Goal: Transaction & Acquisition: Purchase product/service

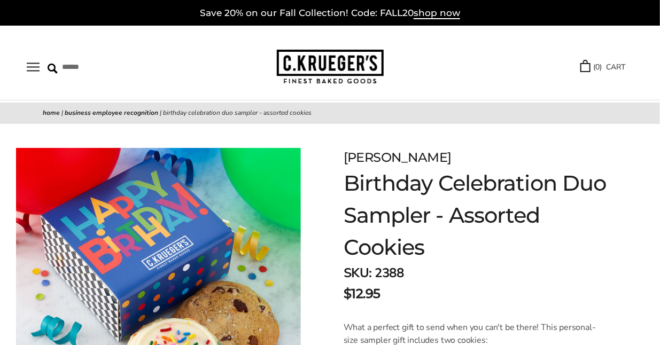
click at [315, 64] on img at bounding box center [330, 67] width 107 height 35
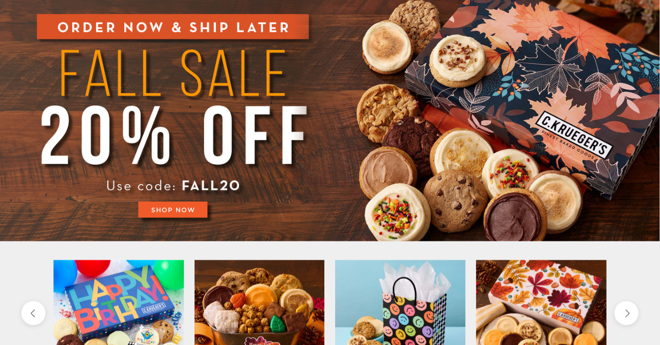
scroll to position [106, 0]
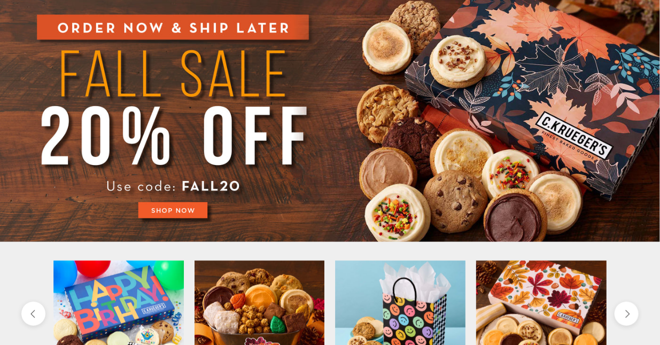
click at [182, 209] on img at bounding box center [330, 118] width 660 height 248
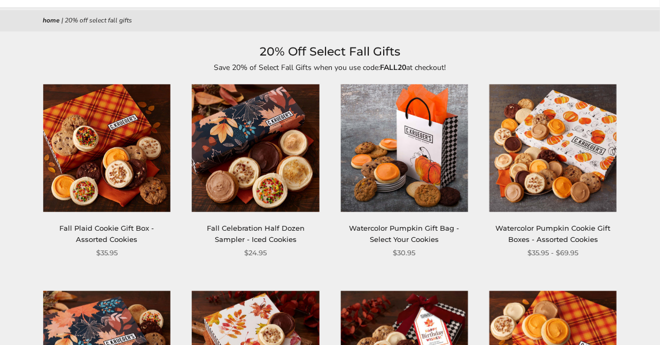
scroll to position [92, 0]
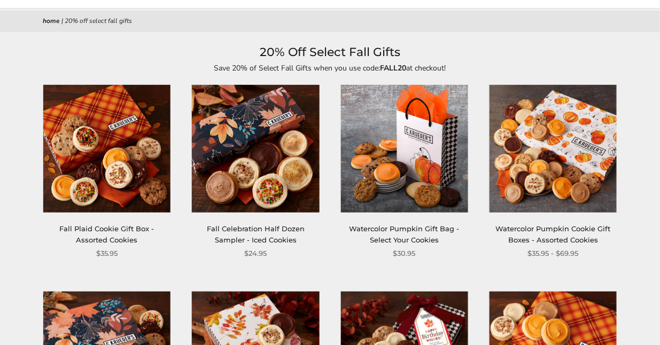
click at [94, 148] on img at bounding box center [106, 148] width 127 height 127
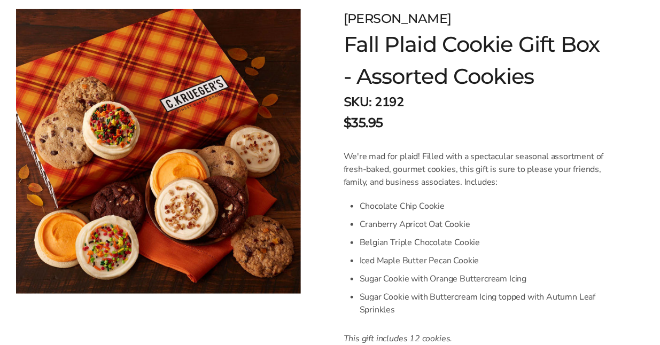
scroll to position [138, 0]
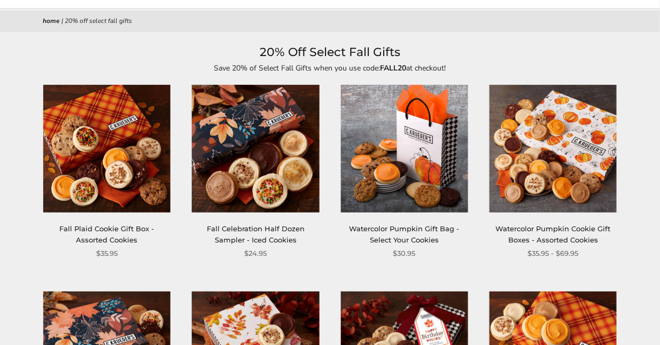
click at [279, 169] on img at bounding box center [255, 148] width 127 height 127
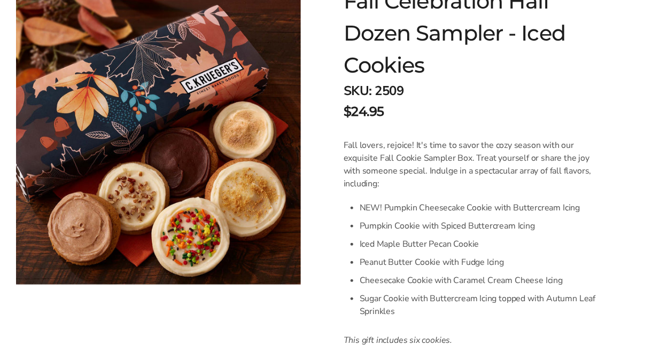
scroll to position [192, 0]
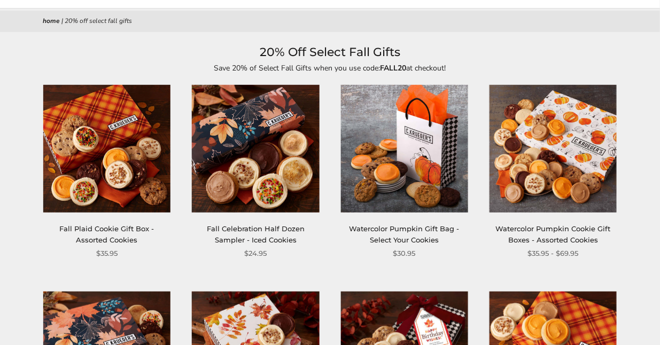
click at [438, 148] on img at bounding box center [404, 148] width 127 height 127
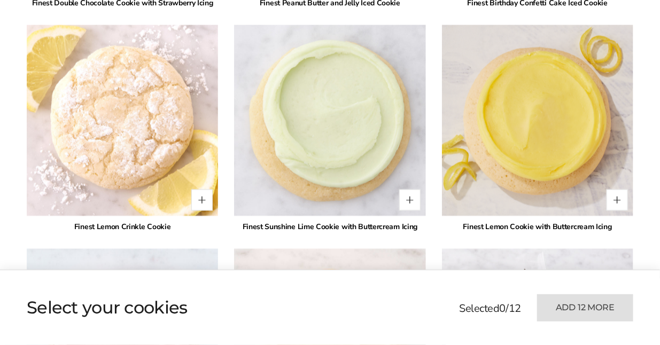
scroll to position [2212, 0]
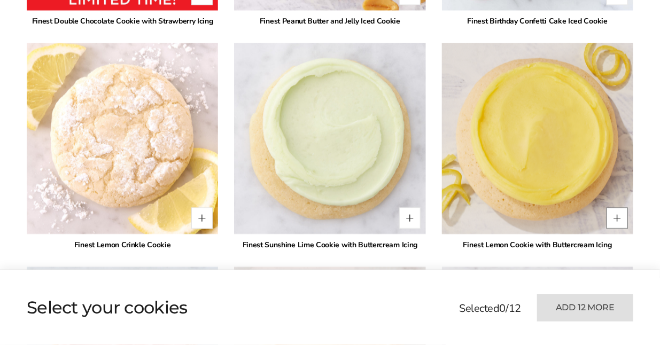
click at [617, 214] on button "Quantity button plus" at bounding box center [617, 217] width 21 height 21
type input "*"
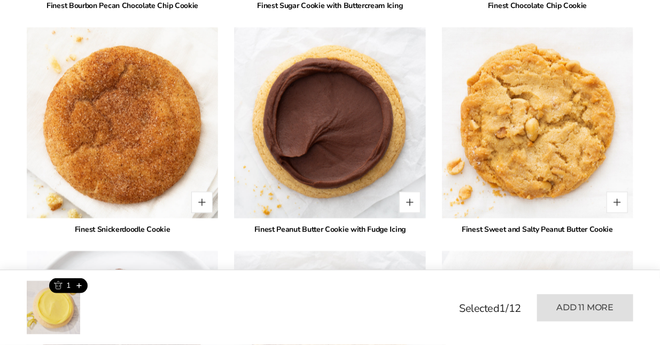
scroll to position [1534, 0]
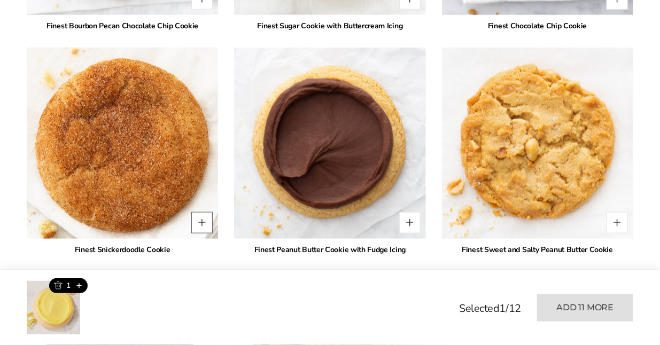
click at [199, 221] on button "Quantity button plus" at bounding box center [201, 222] width 21 height 21
type input "*"
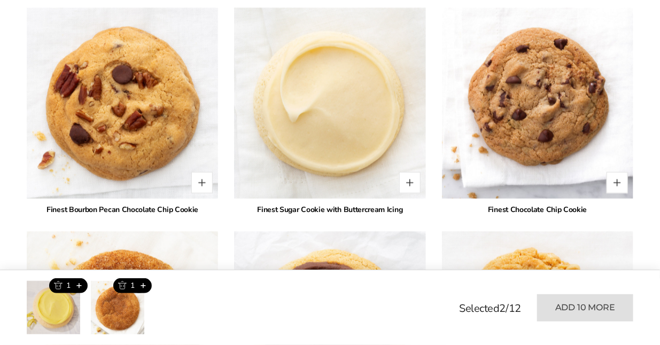
scroll to position [1349, 0]
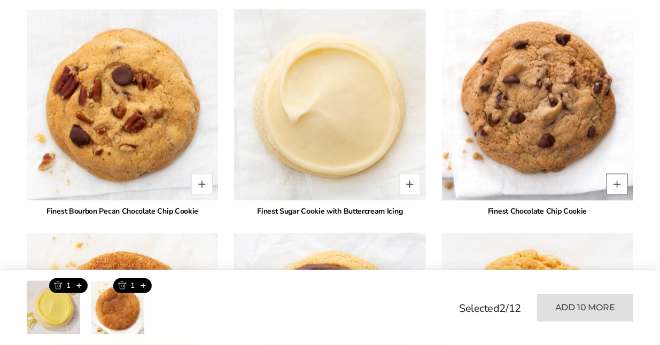
click at [619, 179] on button "Quantity button plus" at bounding box center [617, 184] width 21 height 21
type input "*"
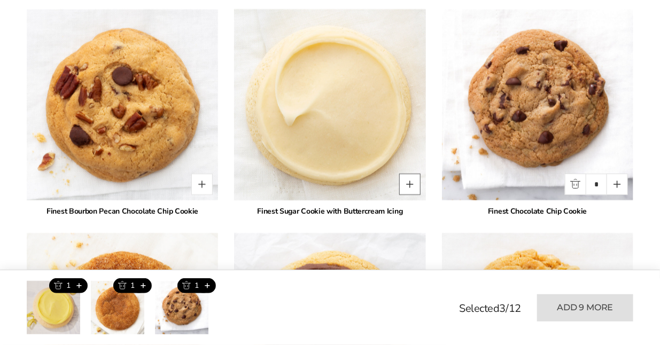
click at [406, 183] on button "Quantity button plus" at bounding box center [409, 184] width 21 height 21
type input "*"
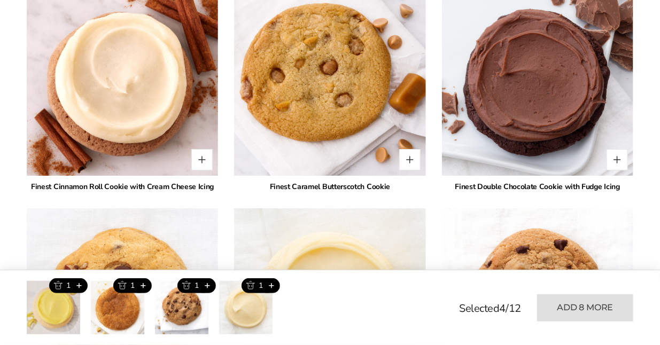
scroll to position [1096, 0]
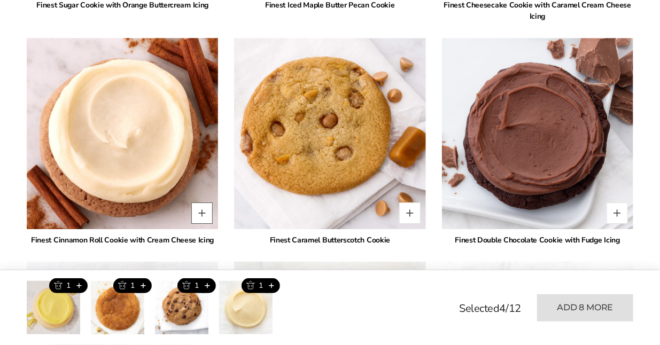
click at [203, 214] on button "Quantity button plus" at bounding box center [201, 213] width 21 height 21
type input "*"
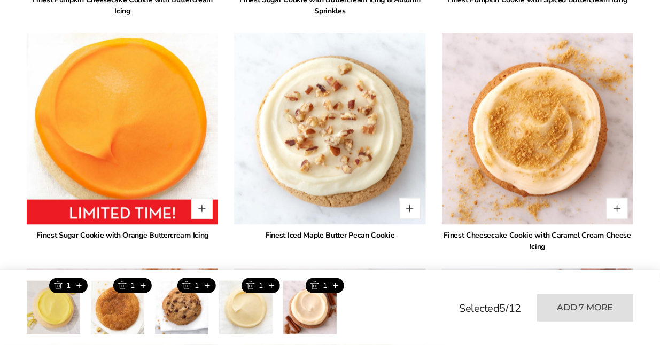
scroll to position [868, 0]
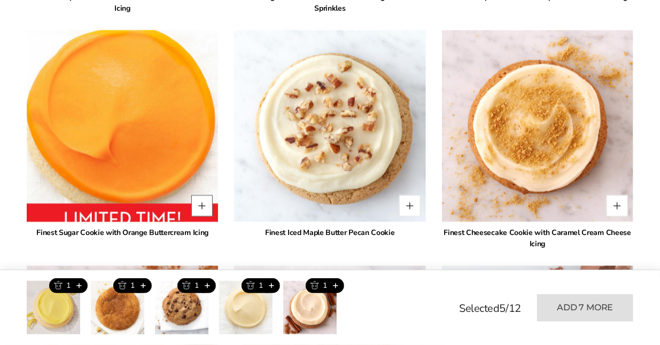
click at [202, 205] on button "Quantity button plus" at bounding box center [201, 205] width 21 height 21
type input "*"
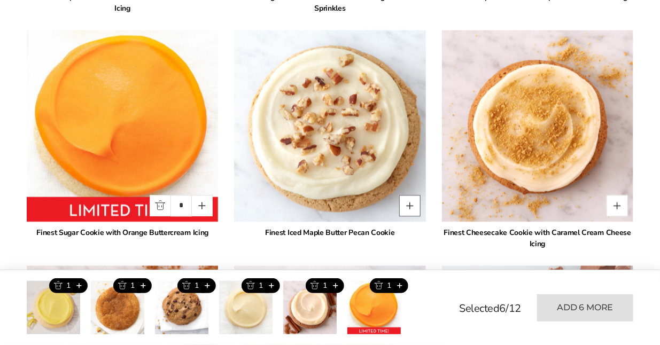
click at [413, 205] on button "Quantity button plus" at bounding box center [409, 205] width 21 height 21
type input "*"
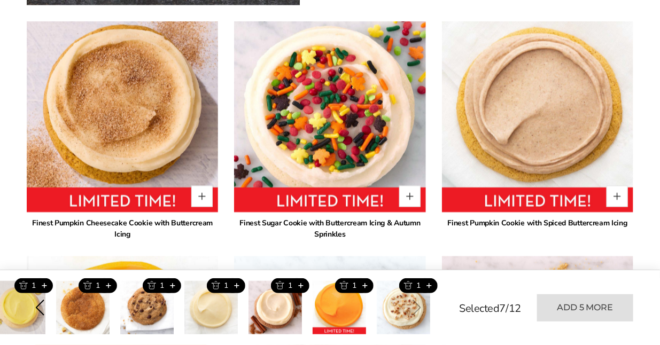
scroll to position [636, 0]
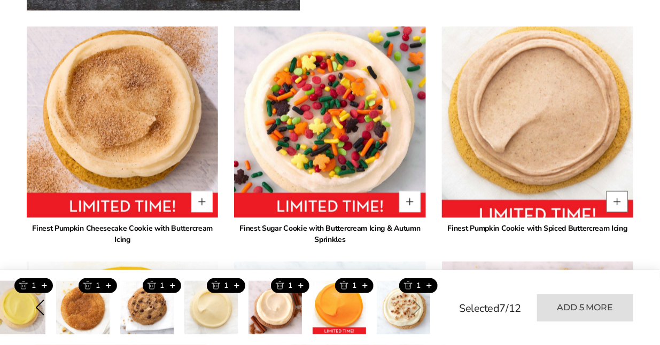
click at [620, 198] on button "Quantity button plus" at bounding box center [617, 201] width 21 height 21
type input "*"
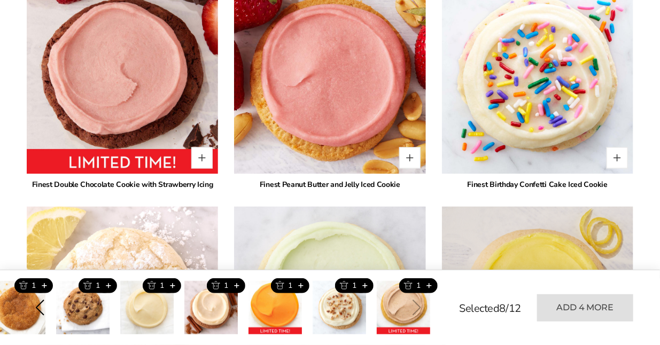
scroll to position [2048, 0]
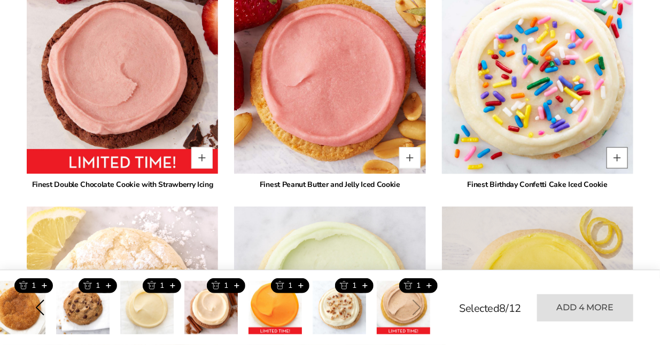
click at [620, 155] on button "Quantity button plus" at bounding box center [617, 158] width 21 height 21
type input "*"
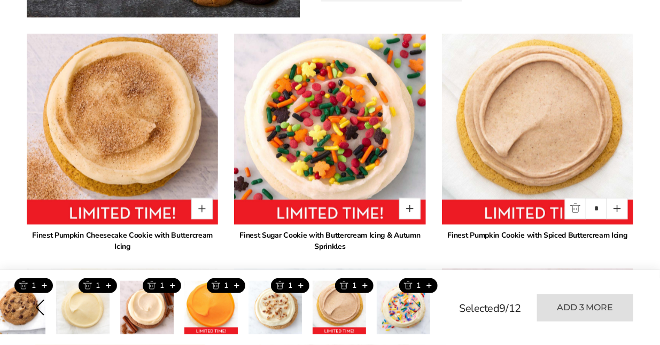
scroll to position [630, 0]
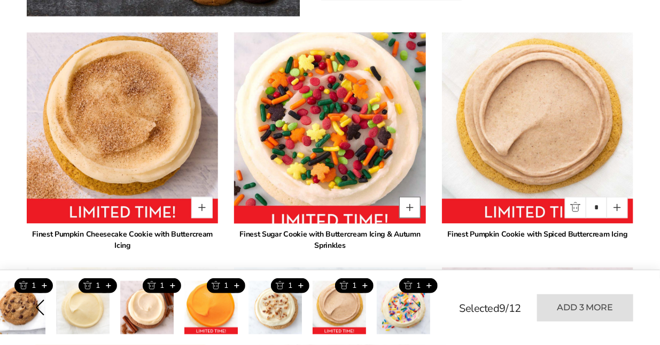
click at [407, 207] on button "Quantity button plus" at bounding box center [409, 207] width 21 height 21
type input "*"
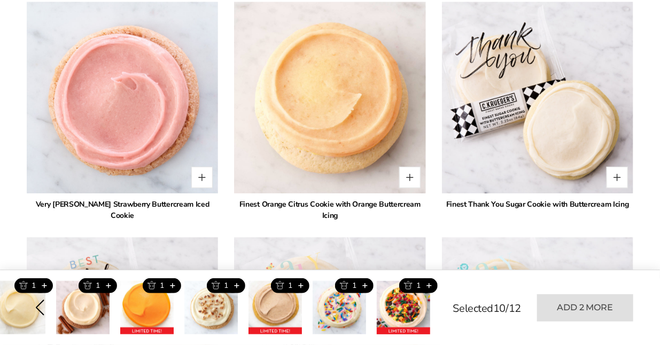
scroll to position [2480, 0]
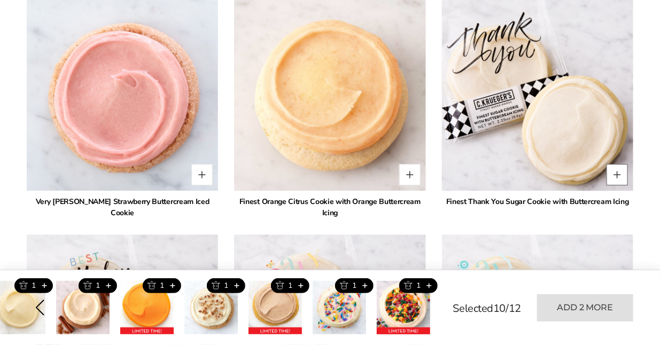
click at [620, 174] on button "Quantity button plus" at bounding box center [617, 174] width 21 height 21
type input "*"
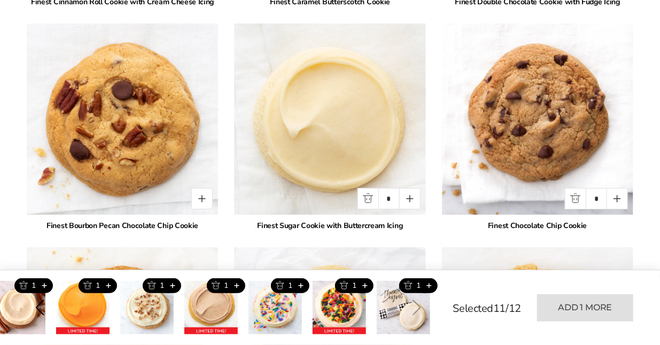
scroll to position [1335, 0]
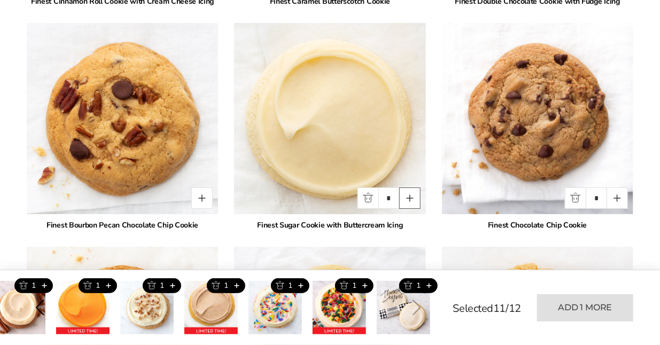
click at [413, 200] on button "Quantity button plus" at bounding box center [409, 198] width 21 height 21
type input "*"
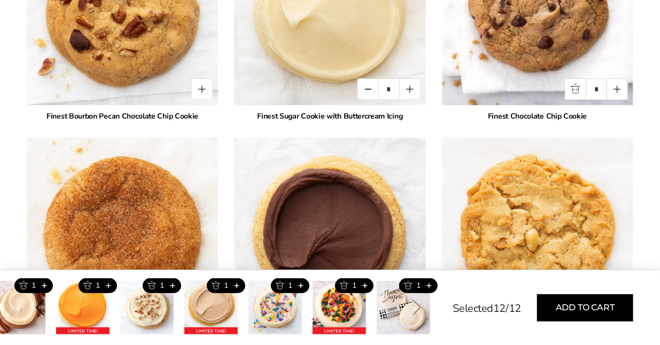
scroll to position [1445, 0]
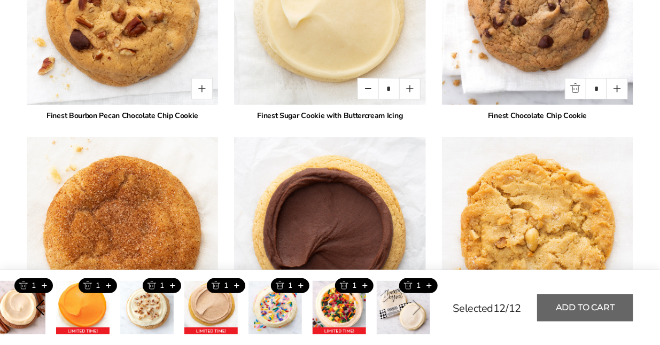
click at [575, 310] on button "Add to cart" at bounding box center [585, 308] width 96 height 27
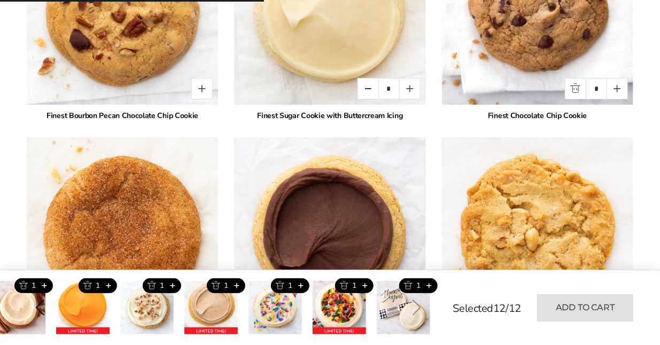
type input "*"
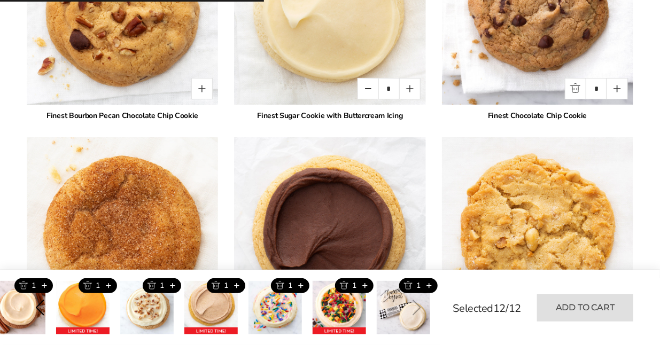
type input "*"
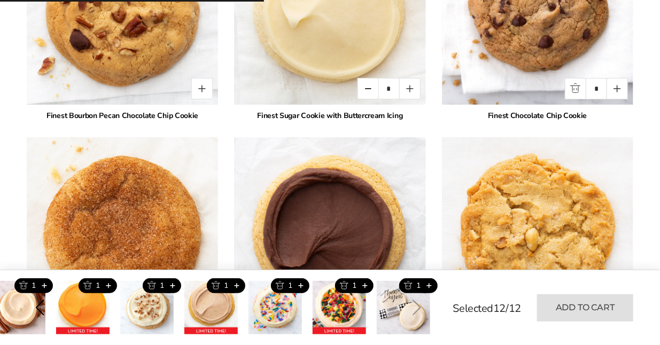
type input "*"
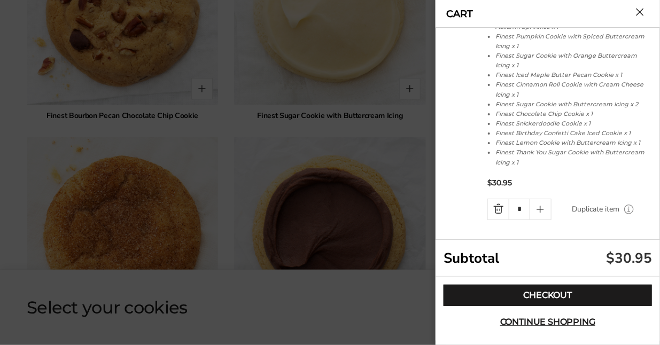
scroll to position [92, 0]
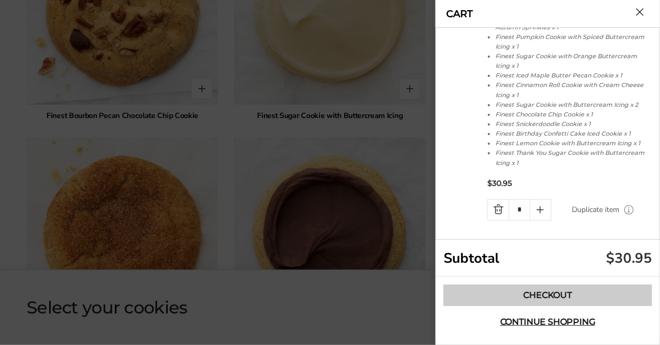
click at [572, 287] on link "Checkout" at bounding box center [548, 295] width 209 height 21
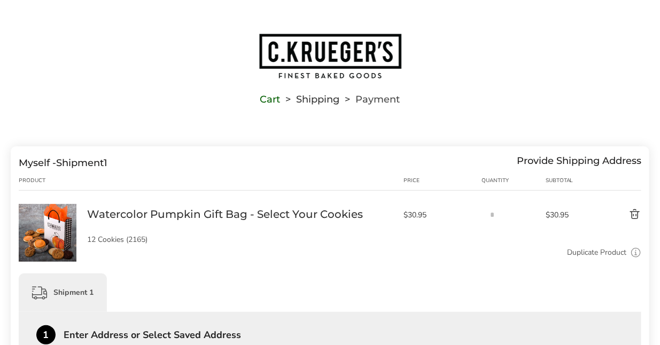
click at [342, 57] on img "Go to home page" at bounding box center [330, 56] width 144 height 47
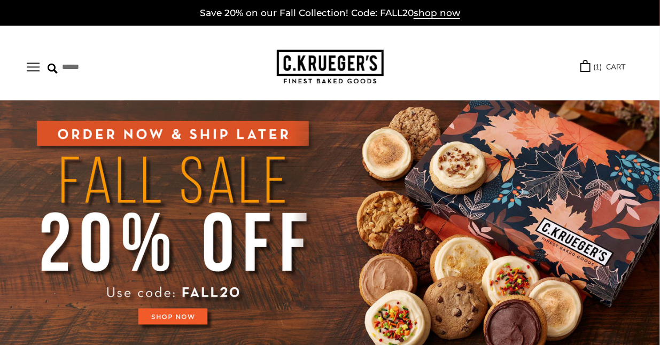
click at [617, 66] on link "( 1 ) CART" at bounding box center [603, 67] width 45 height 12
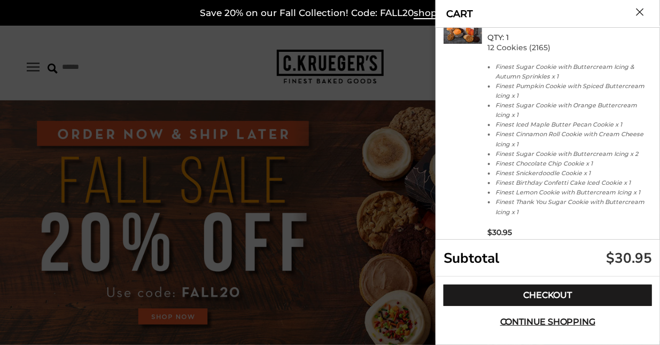
scroll to position [92, 0]
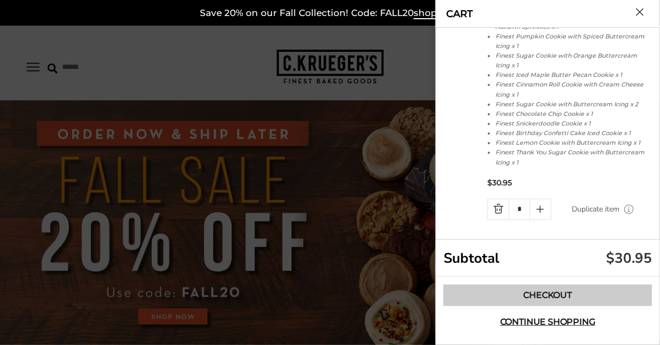
click at [560, 299] on link "Checkout" at bounding box center [548, 295] width 209 height 21
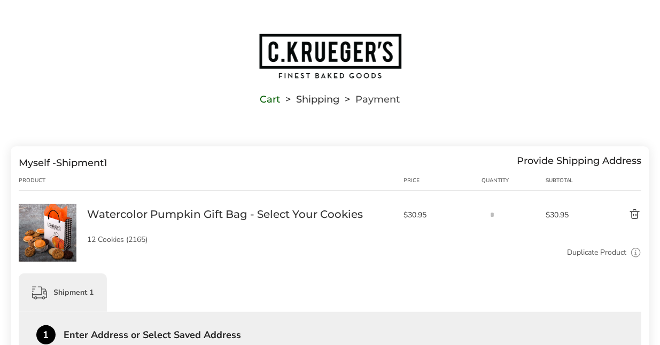
click at [334, 59] on img "Go to home page" at bounding box center [330, 56] width 144 height 47
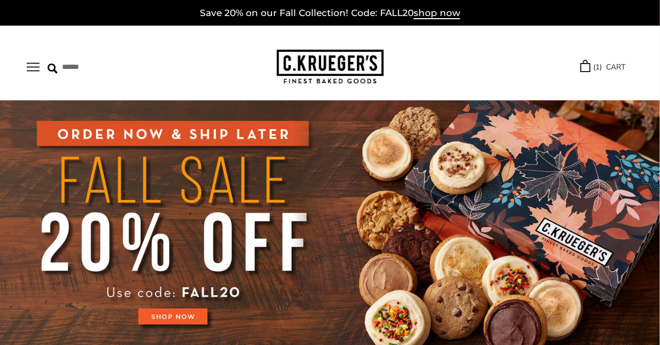
click at [198, 314] on img at bounding box center [330, 225] width 660 height 248
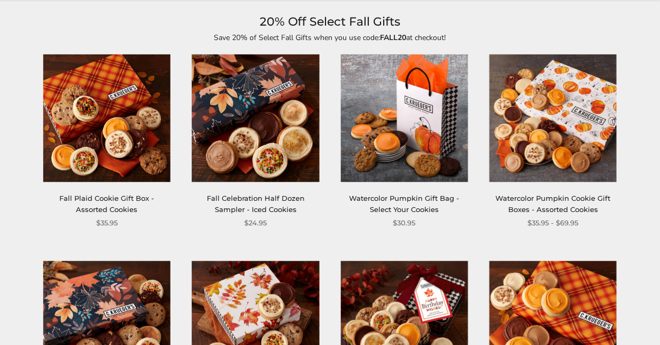
scroll to position [128, 0]
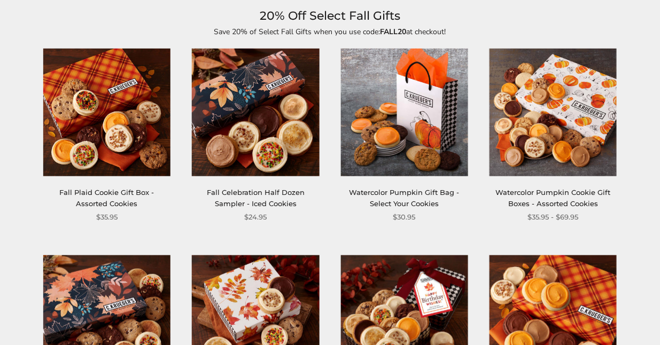
click at [552, 196] on link "Watercolor Pumpkin Cookie Gift Boxes - Assorted Cookies" at bounding box center [553, 198] width 115 height 20
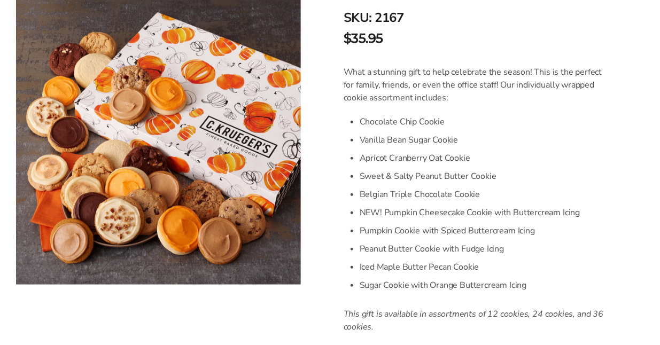
scroll to position [255, 0]
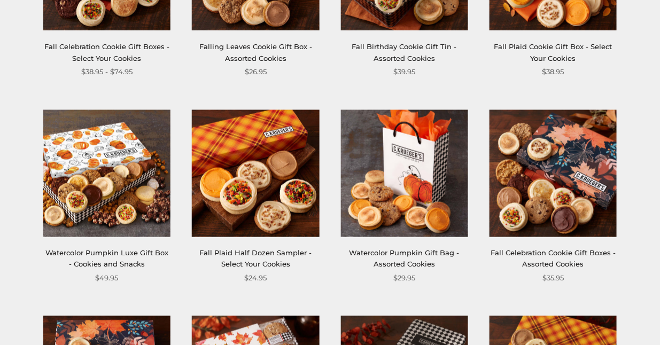
scroll to position [480, 0]
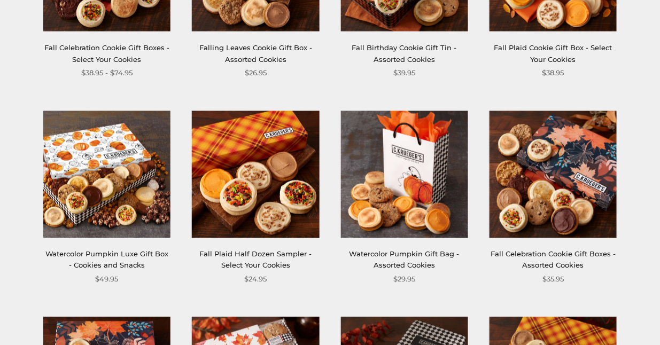
click at [404, 252] on link "Watercolor Pumpkin Gift Bag - Assorted Cookies" at bounding box center [405, 260] width 110 height 20
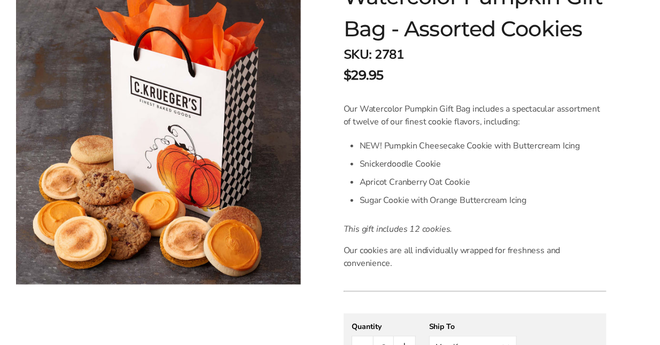
scroll to position [191, 0]
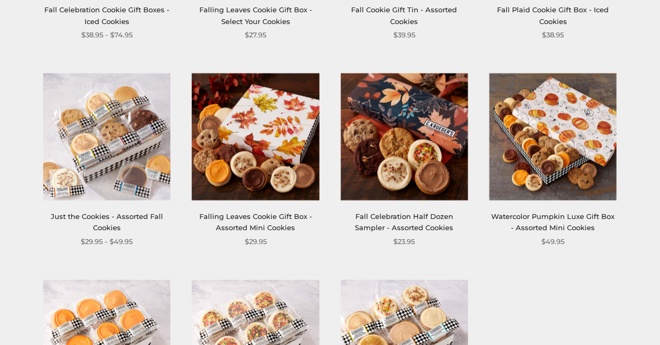
scroll to position [932, 0]
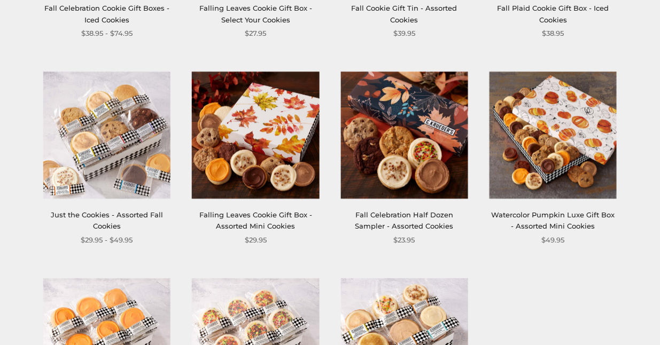
click at [112, 153] on img at bounding box center [106, 135] width 127 height 127
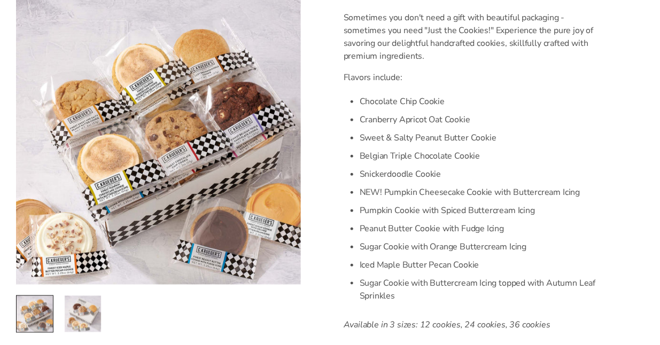
scroll to position [280, 0]
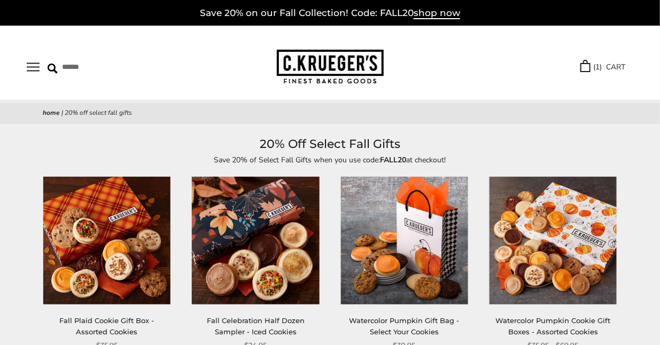
click at [393, 160] on strong "FALL20" at bounding box center [394, 160] width 26 height 10
copy strong "FALL20"
click at [349, 63] on img at bounding box center [330, 67] width 107 height 35
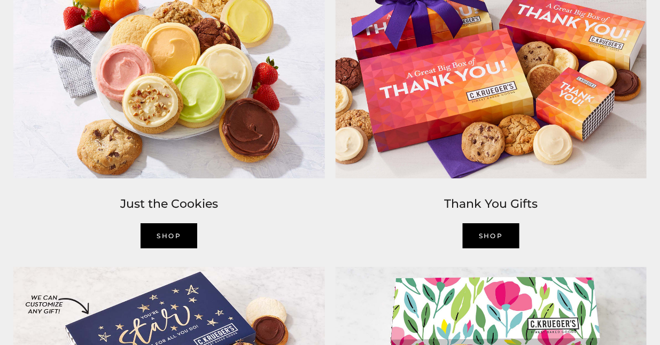
scroll to position [1308, 0]
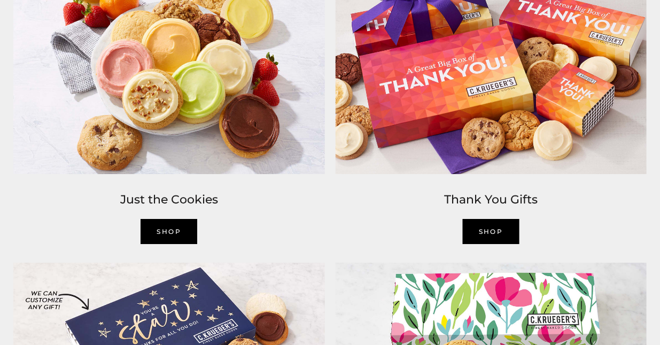
click at [175, 228] on link "SHOP" at bounding box center [169, 231] width 57 height 25
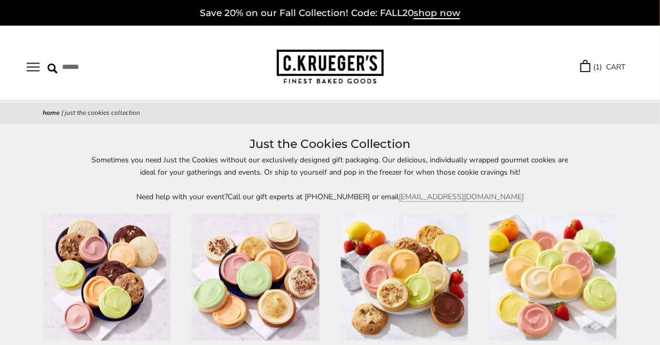
click at [610, 65] on link "( 1 ) CART" at bounding box center [603, 67] width 45 height 12
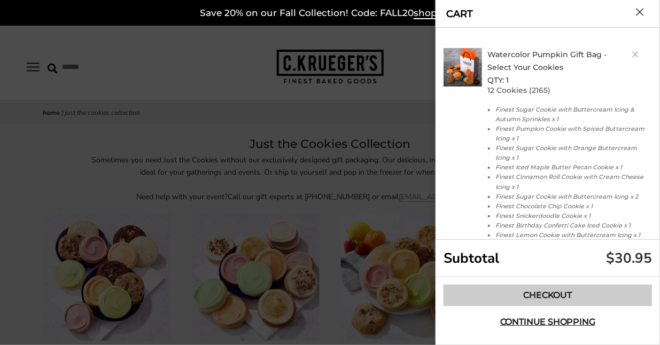
click at [567, 294] on link "Checkout" at bounding box center [548, 295] width 209 height 21
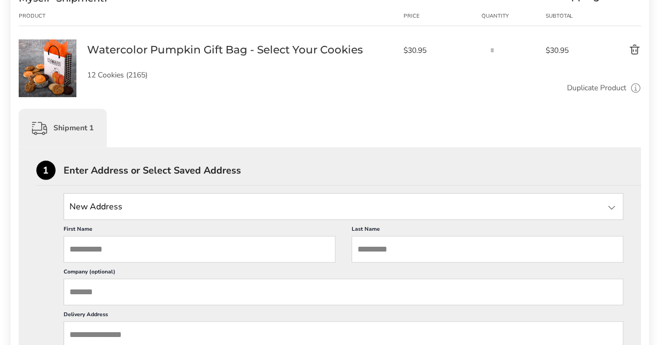
scroll to position [170, 0]
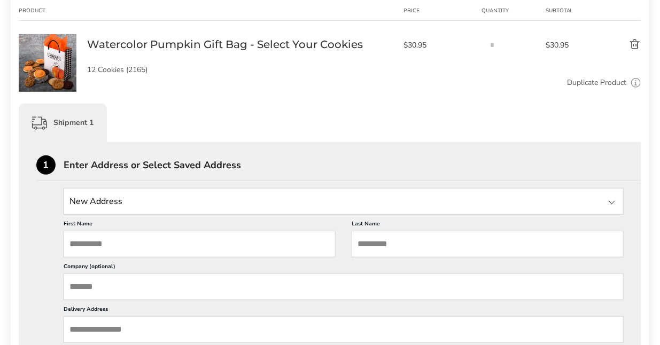
click at [243, 206] on input "State" at bounding box center [344, 201] width 560 height 27
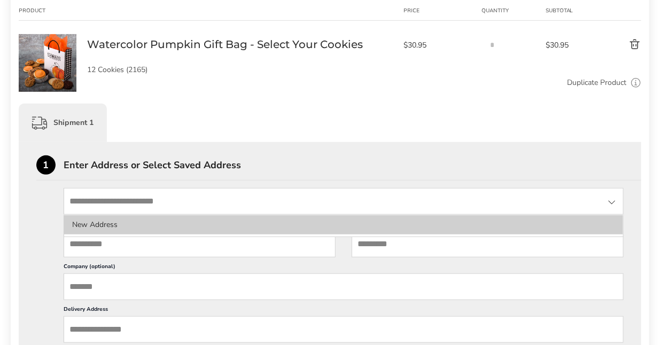
type input "**********"
type input "****"
type input "**********"
type input "****"
type input "*****"
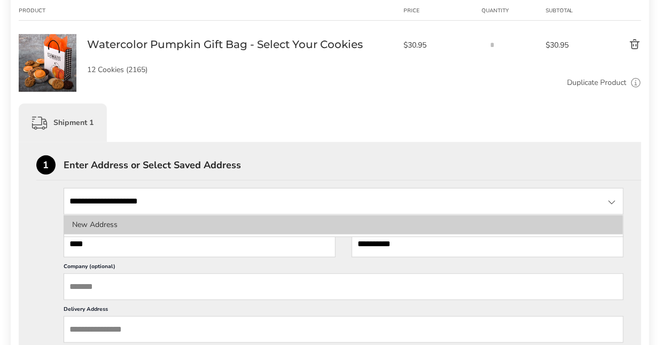
type input "******"
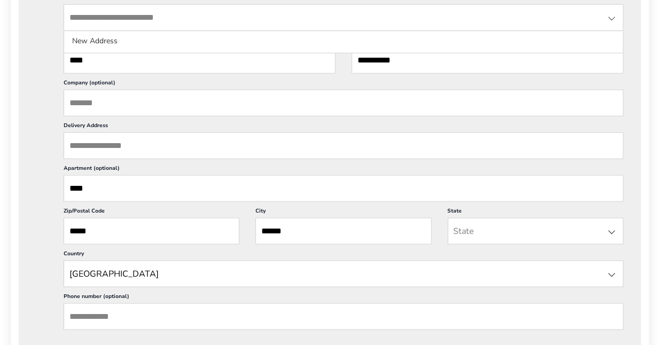
scroll to position [356, 0]
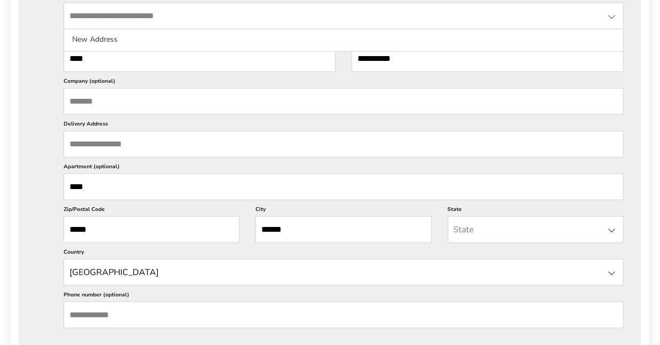
click at [185, 139] on input "Delivery Address" at bounding box center [344, 144] width 560 height 27
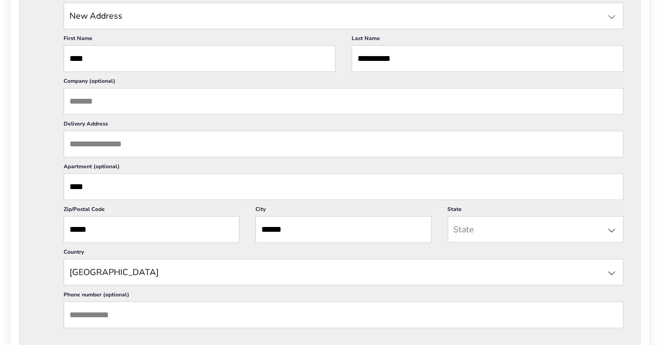
click at [163, 146] on input "Delivery Address" at bounding box center [344, 144] width 560 height 27
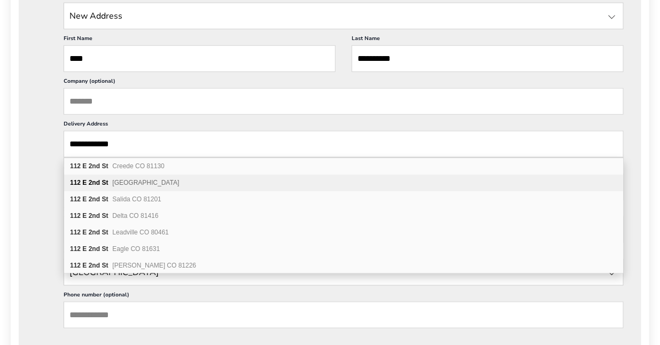
click at [25, 181] on div "**********" at bounding box center [330, 334] width 623 height 755
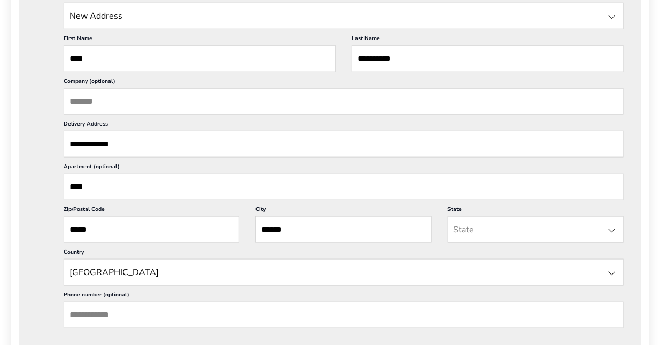
click at [503, 230] on input "State" at bounding box center [536, 230] width 176 height 27
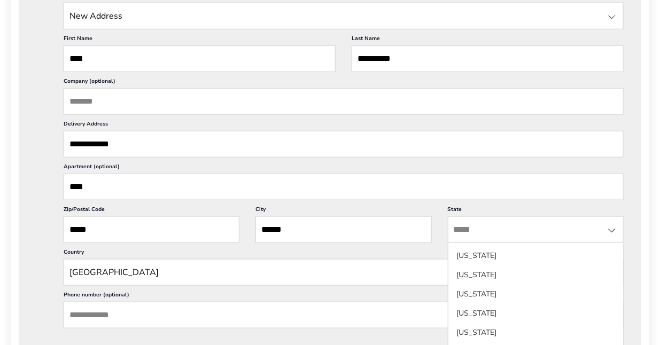
scroll to position [95, 0]
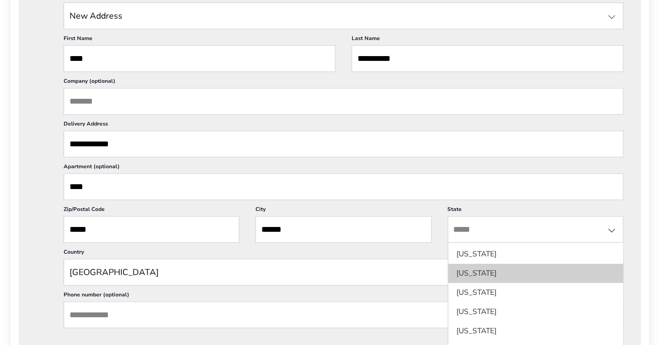
click at [473, 283] on li "[US_STATE]" at bounding box center [536, 292] width 175 height 19
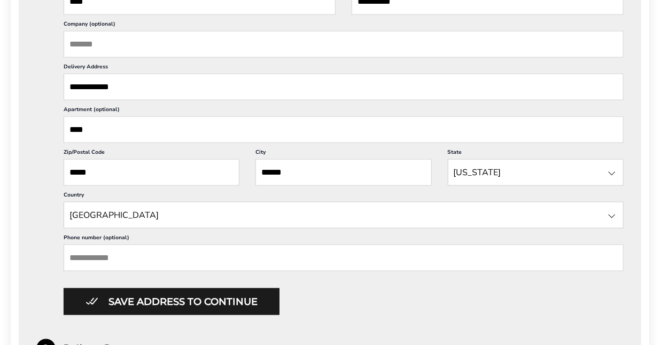
scroll to position [424, 0]
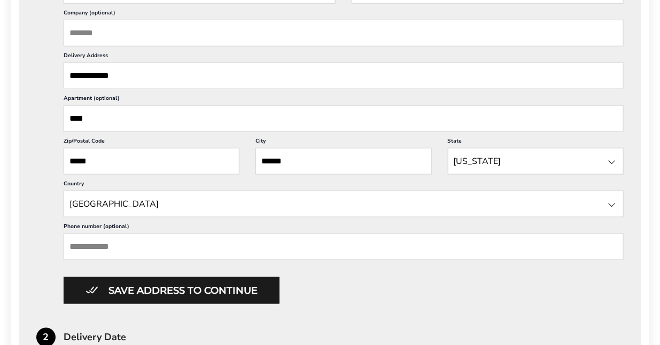
click at [111, 239] on input "Phone number (optional)" at bounding box center [344, 247] width 560 height 27
click at [16, 241] on div "**********" at bounding box center [330, 189] width 639 height 932
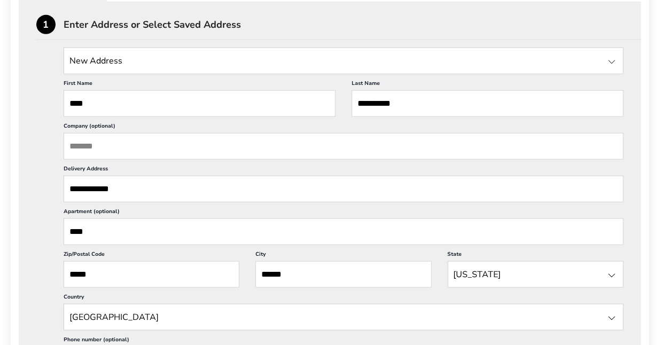
scroll to position [302, 0]
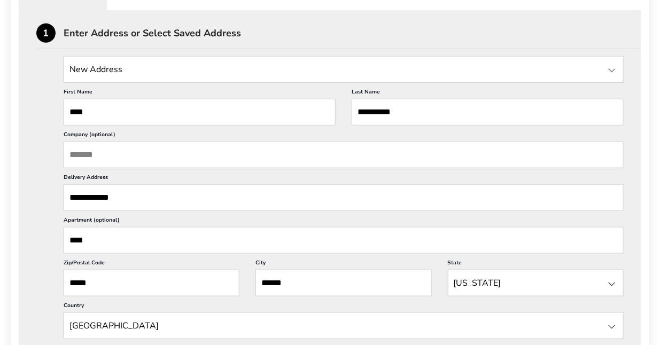
click at [129, 198] on input "**********" at bounding box center [344, 197] width 560 height 27
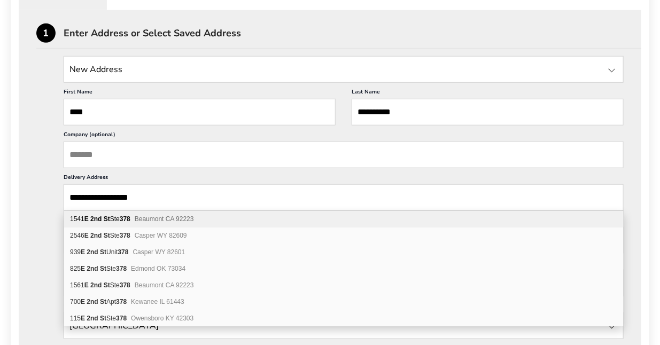
type input "**********"
click at [41, 235] on div "**********" at bounding box center [330, 241] width 588 height 370
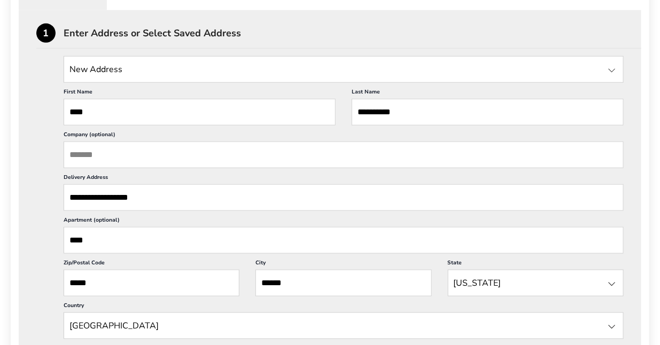
click at [117, 243] on input "****" at bounding box center [344, 240] width 560 height 27
click at [49, 232] on div "**********" at bounding box center [330, 241] width 588 height 370
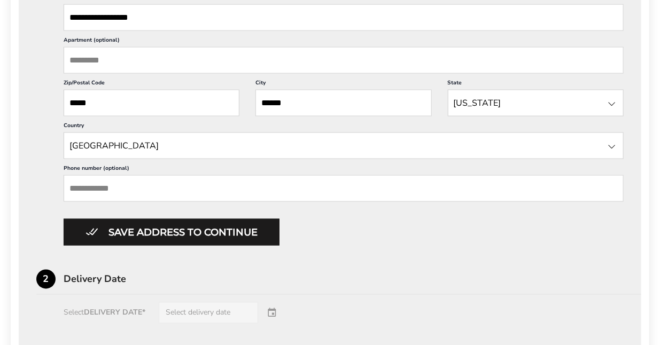
scroll to position [484, 0]
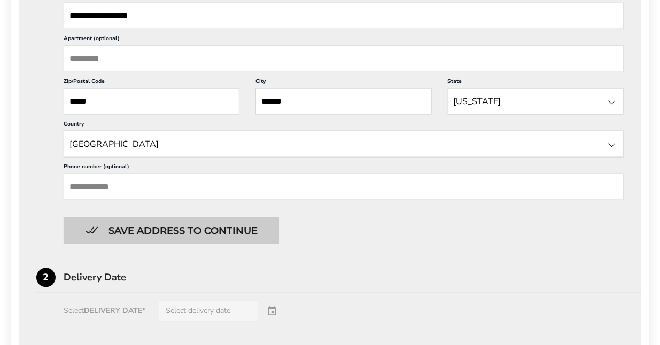
click at [120, 232] on button "Save address to continue" at bounding box center [172, 231] width 216 height 27
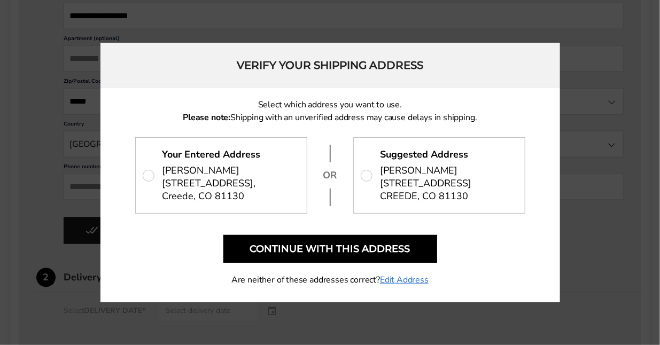
click at [235, 190] on span "[STREET_ADDRESS]" at bounding box center [210, 190] width 94 height 26
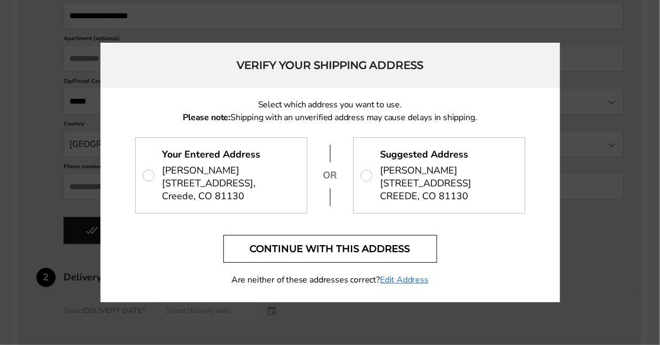
click at [366, 249] on button "Continue with this address" at bounding box center [330, 249] width 214 height 28
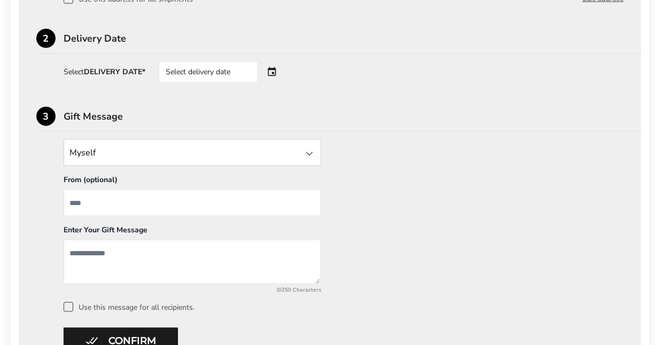
scroll to position [258, 0]
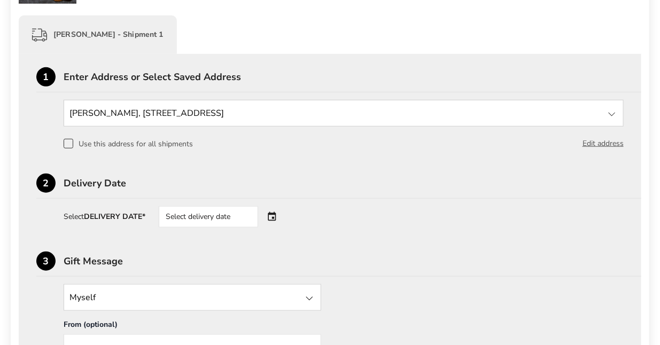
click at [235, 219] on div "Select delivery date" at bounding box center [208, 216] width 99 height 21
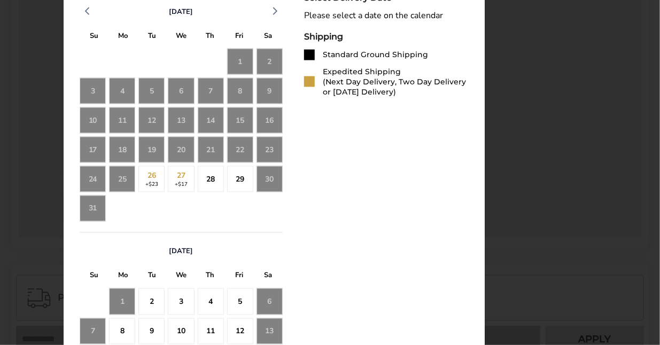
scroll to position [528, 0]
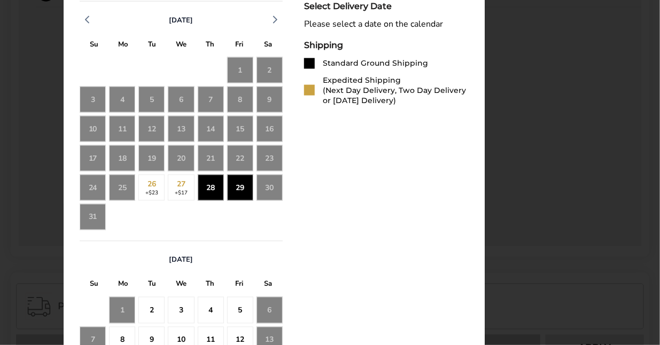
click at [209, 188] on div "28" at bounding box center [211, 188] width 26 height 26
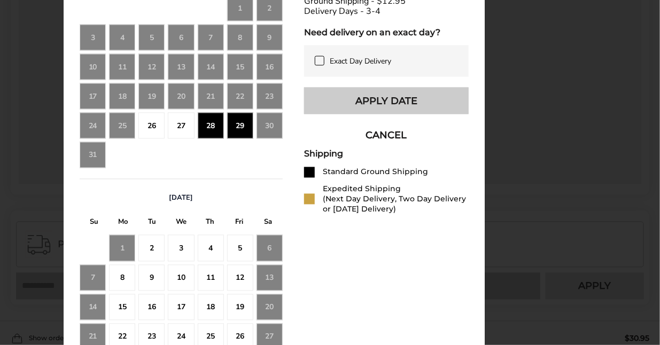
scroll to position [588, 0]
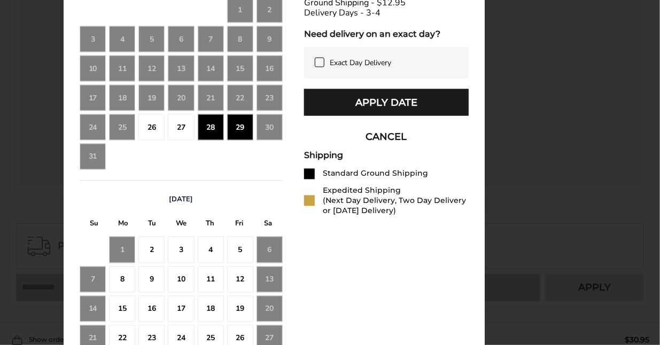
click at [117, 287] on div "8" at bounding box center [122, 280] width 26 height 26
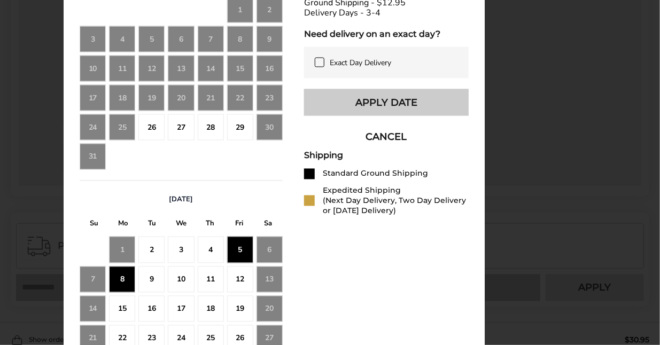
click at [392, 111] on button "Apply Date" at bounding box center [386, 102] width 165 height 27
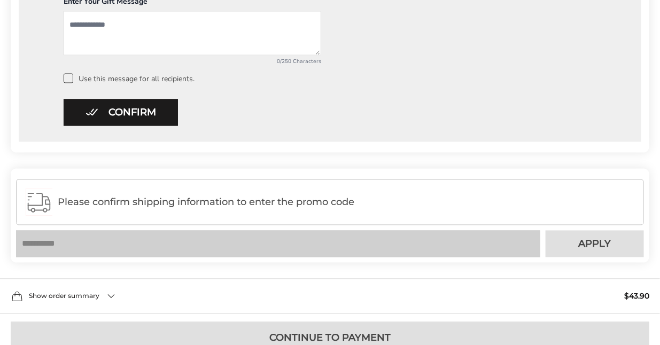
scroll to position [638, 0]
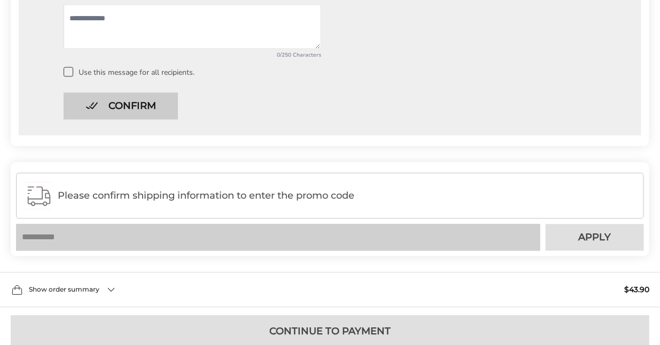
click at [71, 116] on button "Confirm" at bounding box center [121, 106] width 114 height 27
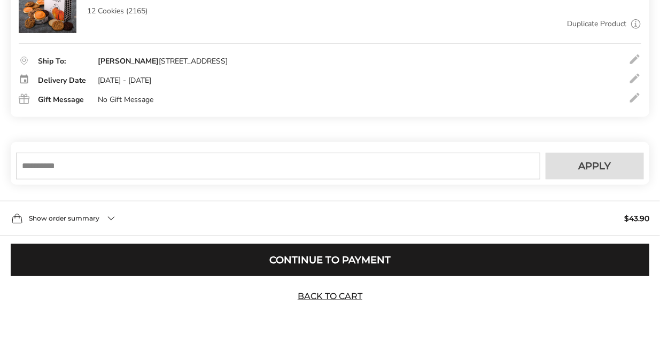
scroll to position [228, 0]
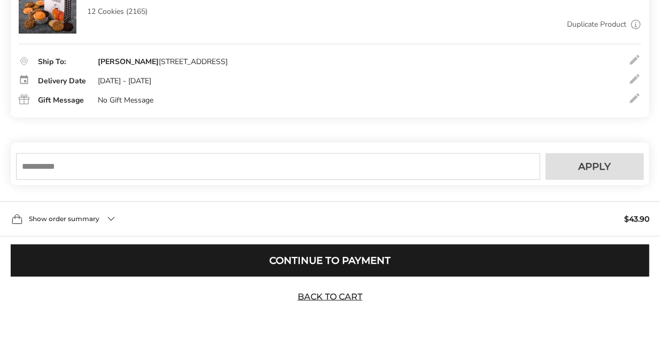
click at [252, 166] on input "text" at bounding box center [278, 166] width 525 height 27
paste input "******"
type input "******"
click at [622, 167] on button "Apply" at bounding box center [595, 166] width 98 height 27
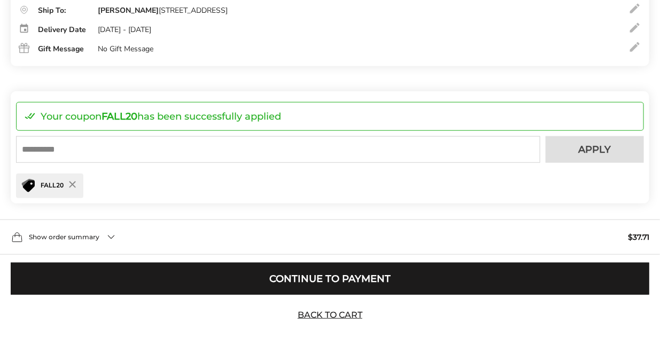
scroll to position [298, 0]
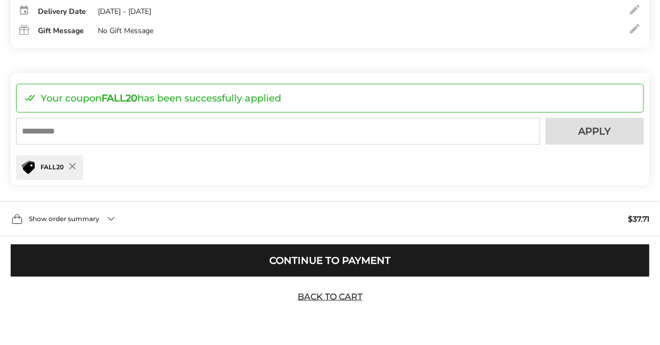
click at [112, 222] on div "Show order summary $37.71" at bounding box center [330, 219] width 660 height 35
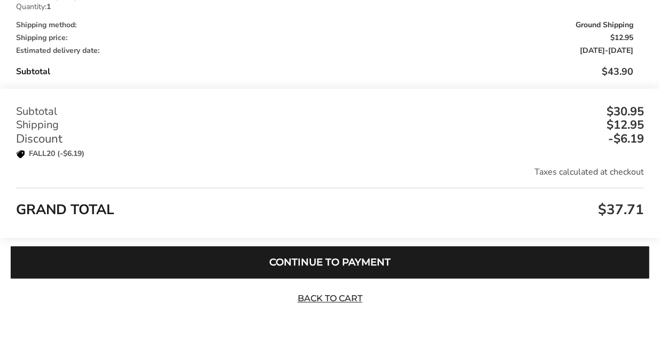
scroll to position [600, 0]
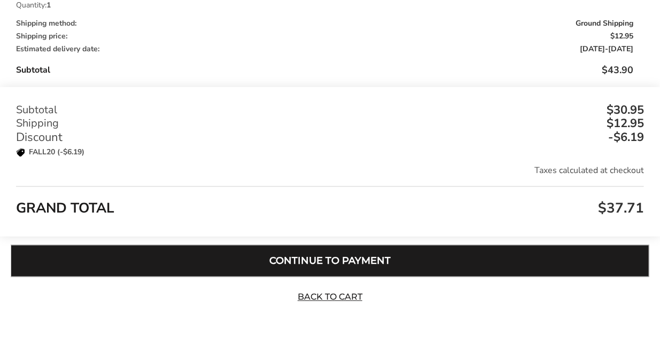
click at [354, 257] on button "Continue to Payment" at bounding box center [330, 261] width 639 height 32
